Goal: Find specific page/section: Find specific page/section

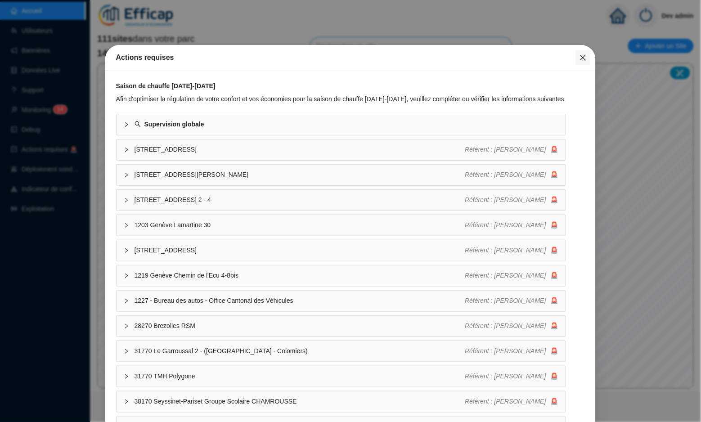
click at [582, 56] on icon "close" at bounding box center [582, 57] width 5 height 5
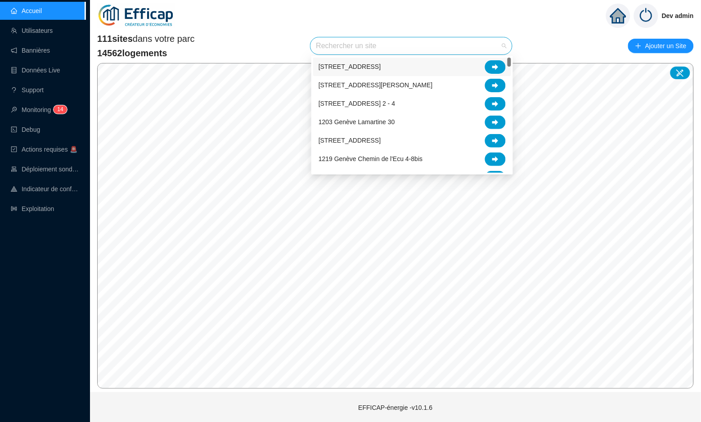
click at [414, 50] on input "search" at bounding box center [407, 45] width 183 height 17
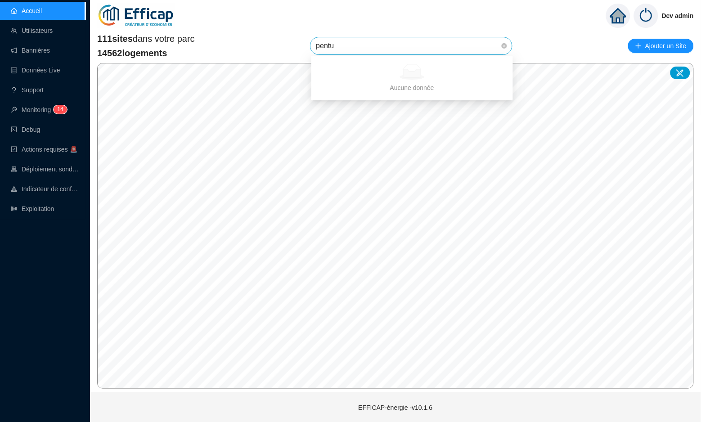
click at [407, 46] on input "pentu" at bounding box center [407, 45] width 183 height 17
type input "pent"
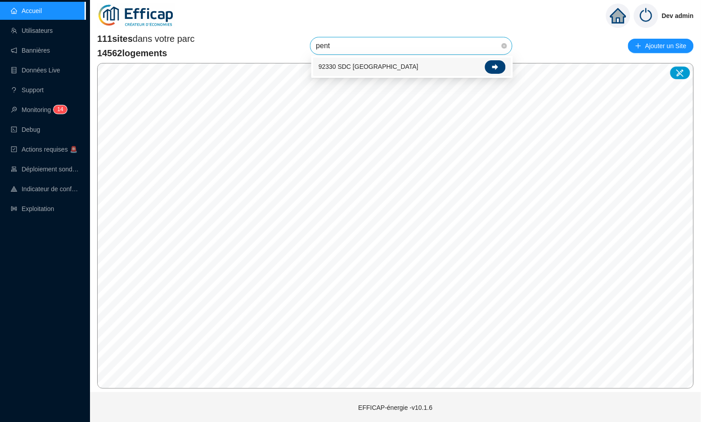
click at [494, 65] on icon at bounding box center [495, 67] width 6 height 6
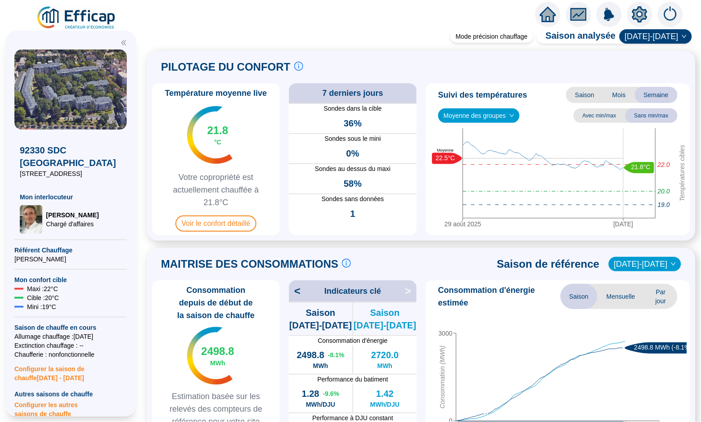
click at [546, 26] on span at bounding box center [421, 29] width 560 height 8
click at [548, 16] on icon "home" at bounding box center [548, 14] width 16 height 13
